Goal: Task Accomplishment & Management: Manage account settings

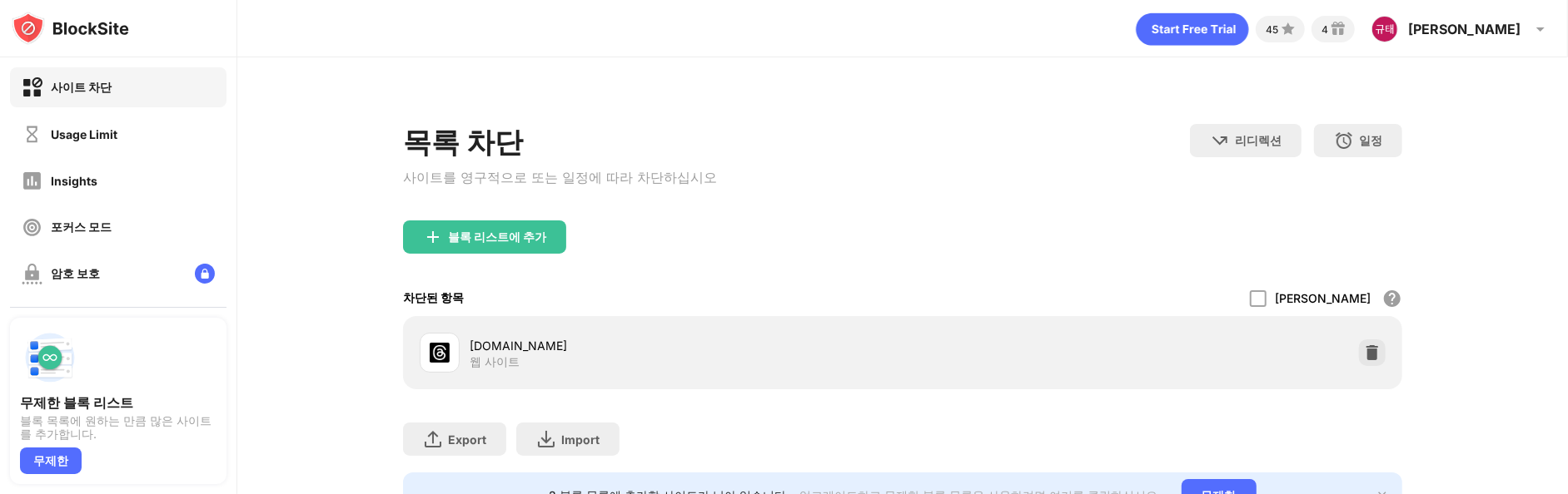
click at [1359, 366] on div at bounding box center [1372, 352] width 27 height 27
